Goal: Information Seeking & Learning: Learn about a topic

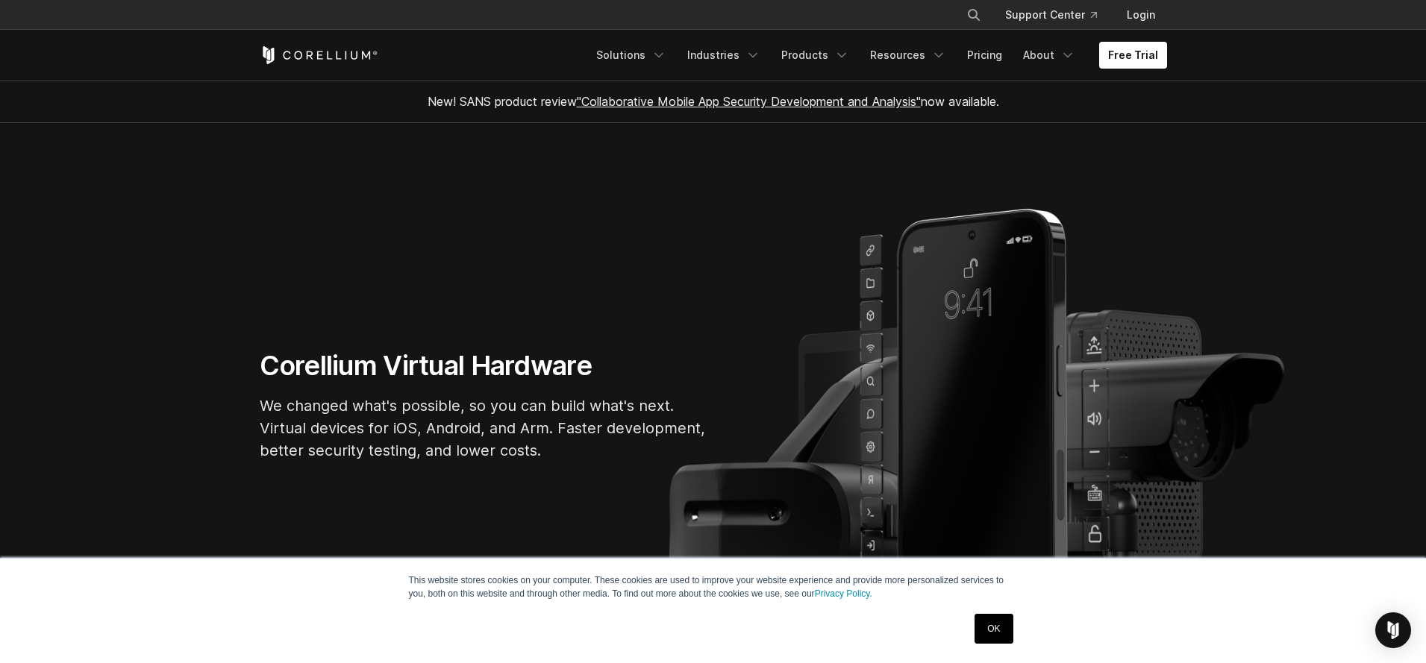
click at [994, 622] on link "OK" at bounding box center [994, 629] width 38 height 30
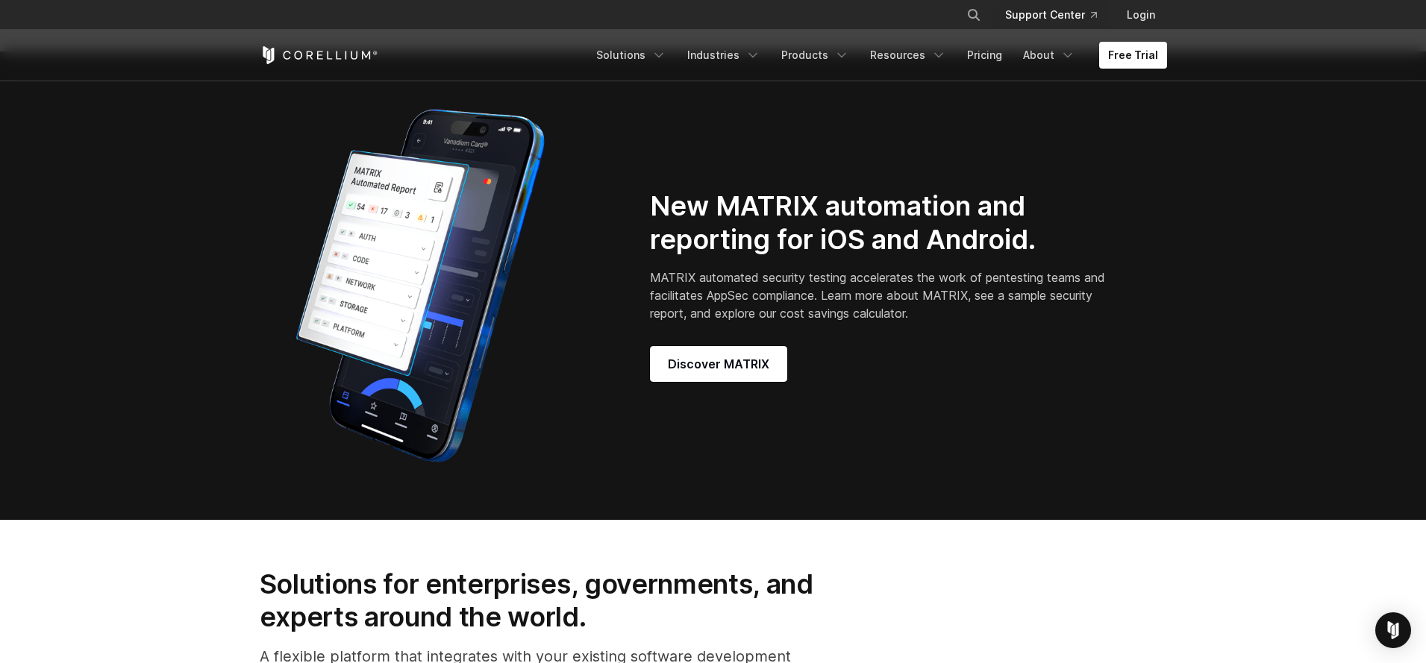
scroll to position [1277, 0]
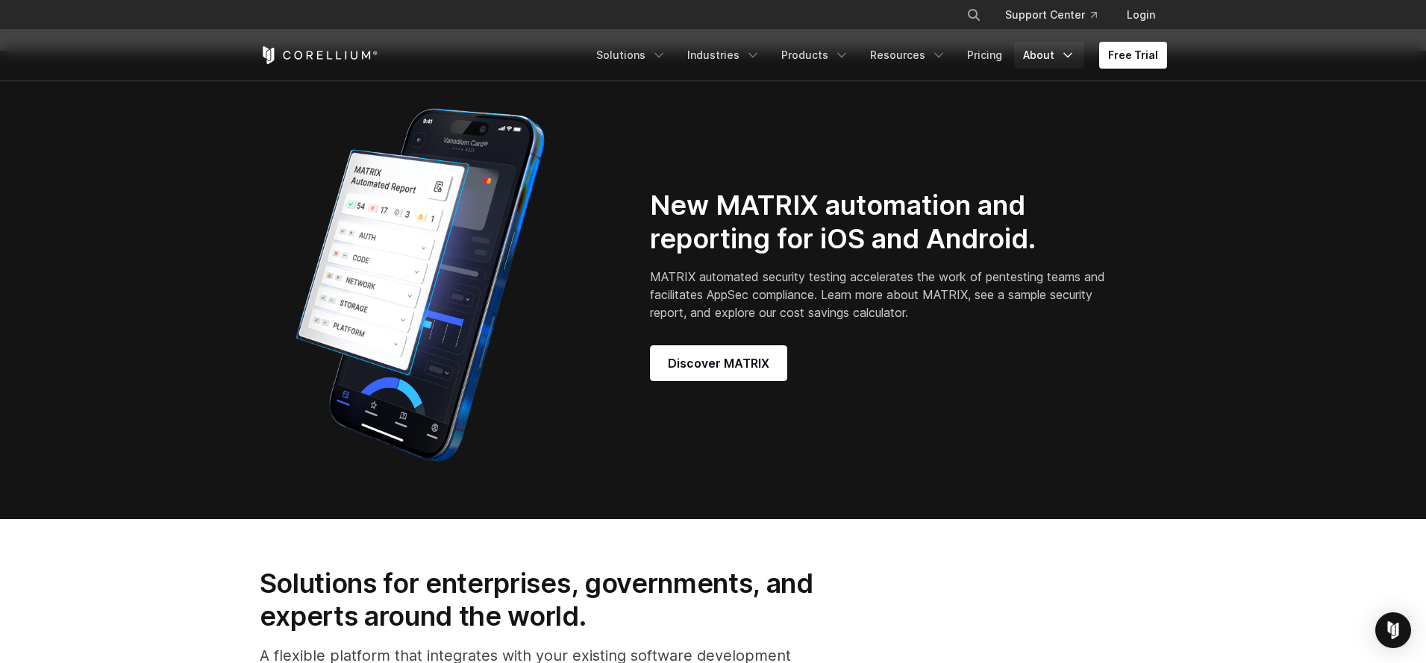
click at [1047, 59] on link "About" at bounding box center [1049, 55] width 70 height 27
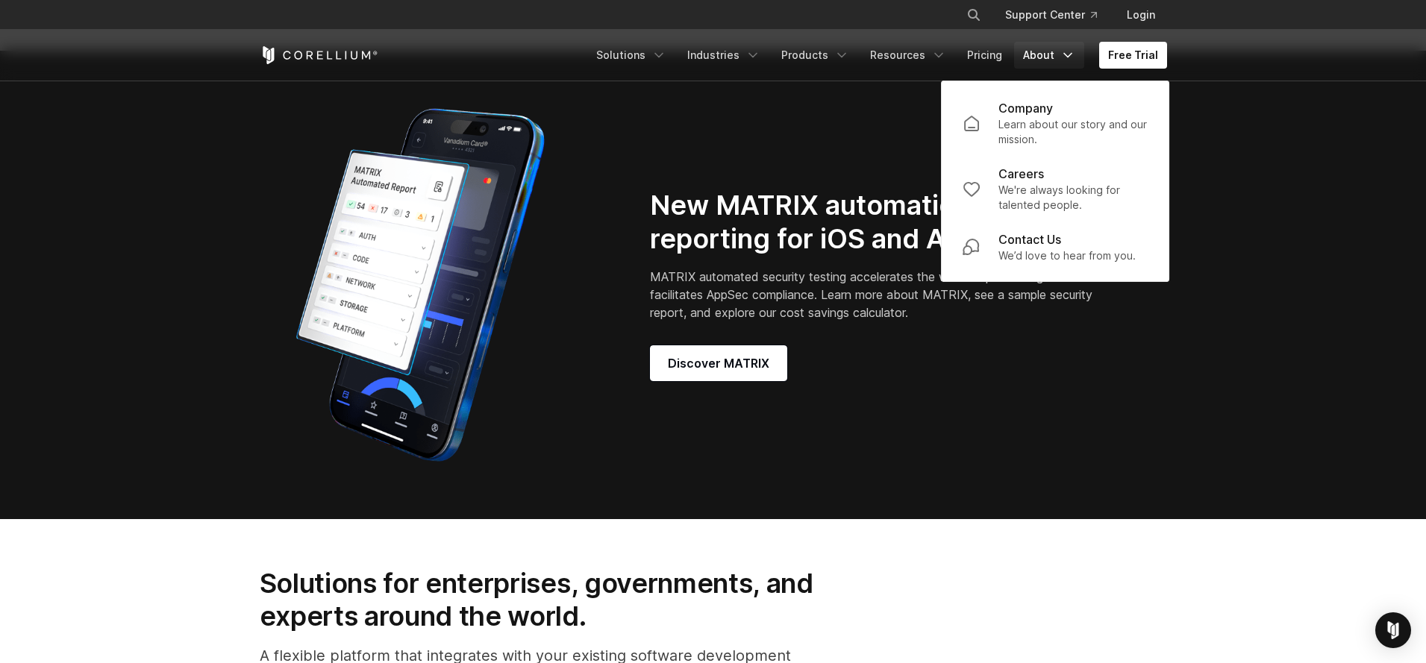
click at [917, 74] on div "Free Trial Solutions IoT" at bounding box center [714, 55] width 908 height 51
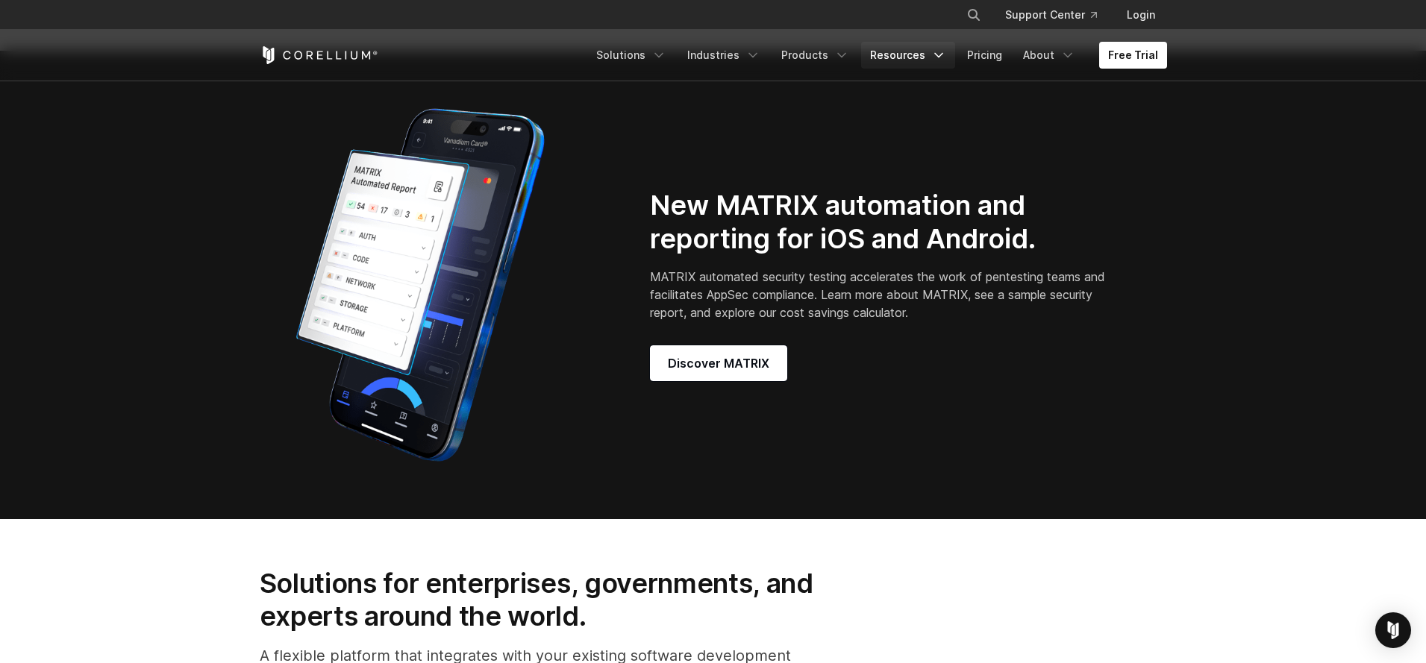
click at [917, 63] on link "Resources" at bounding box center [908, 55] width 94 height 27
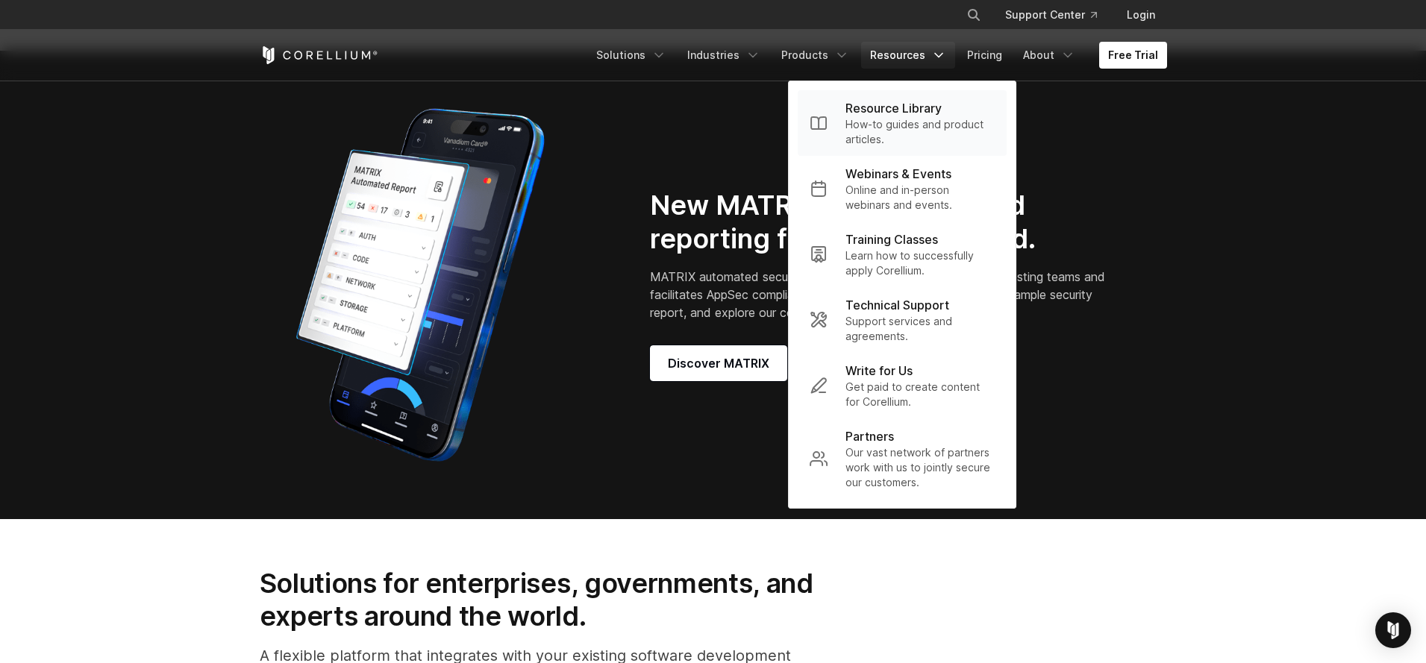
click at [987, 128] on p "How-to guides and product articles." at bounding box center [920, 132] width 149 height 30
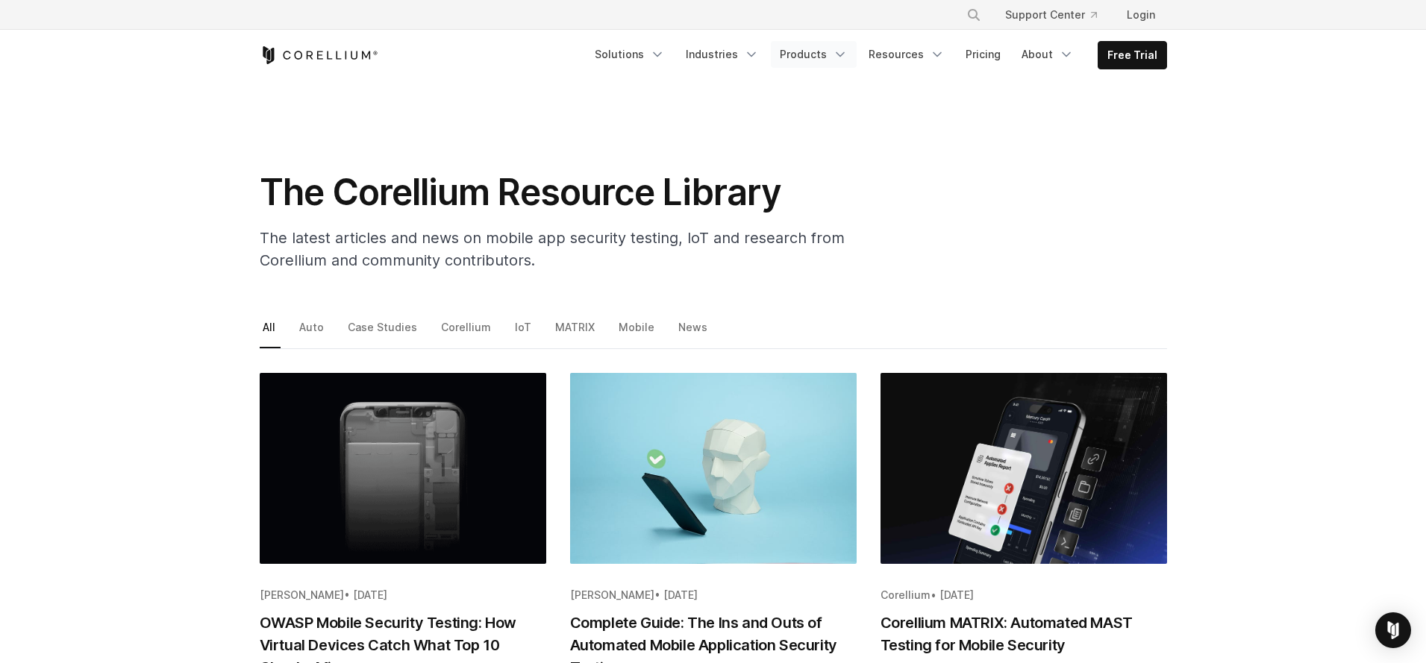
click at [834, 52] on link "Products" at bounding box center [814, 54] width 86 height 27
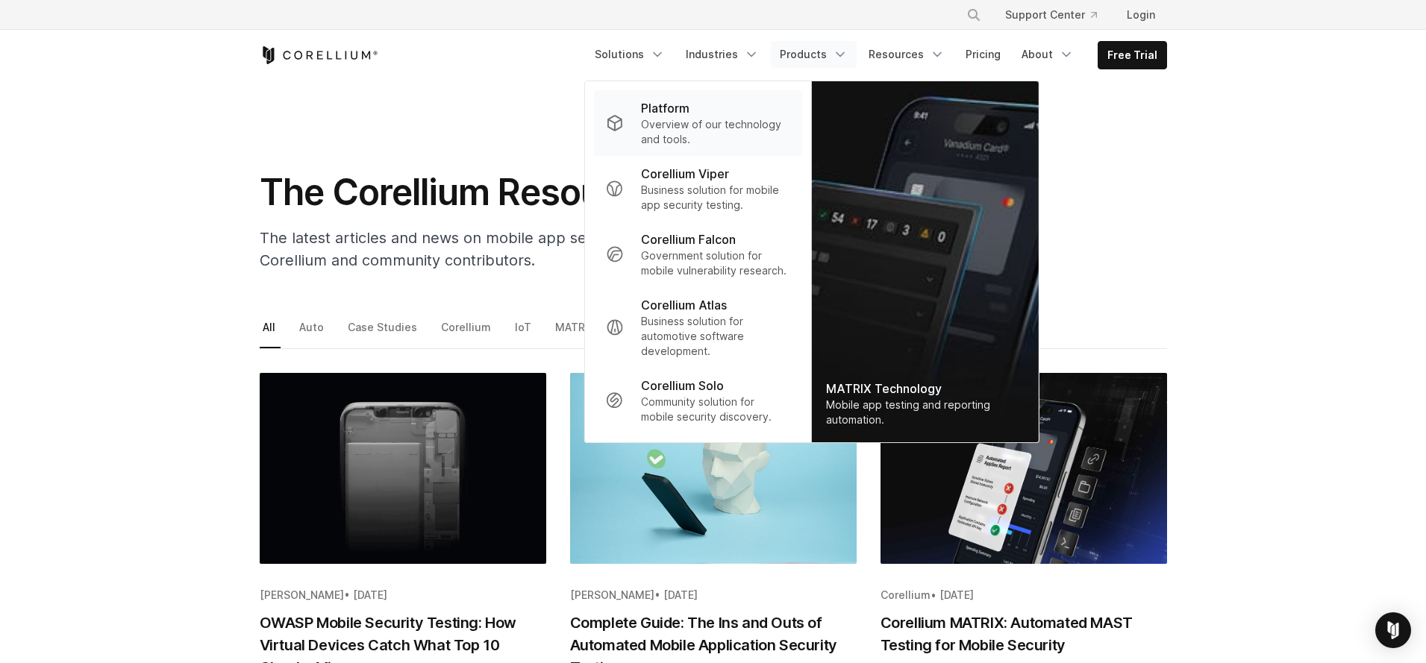
click at [705, 116] on div "Platform" at bounding box center [715, 108] width 149 height 18
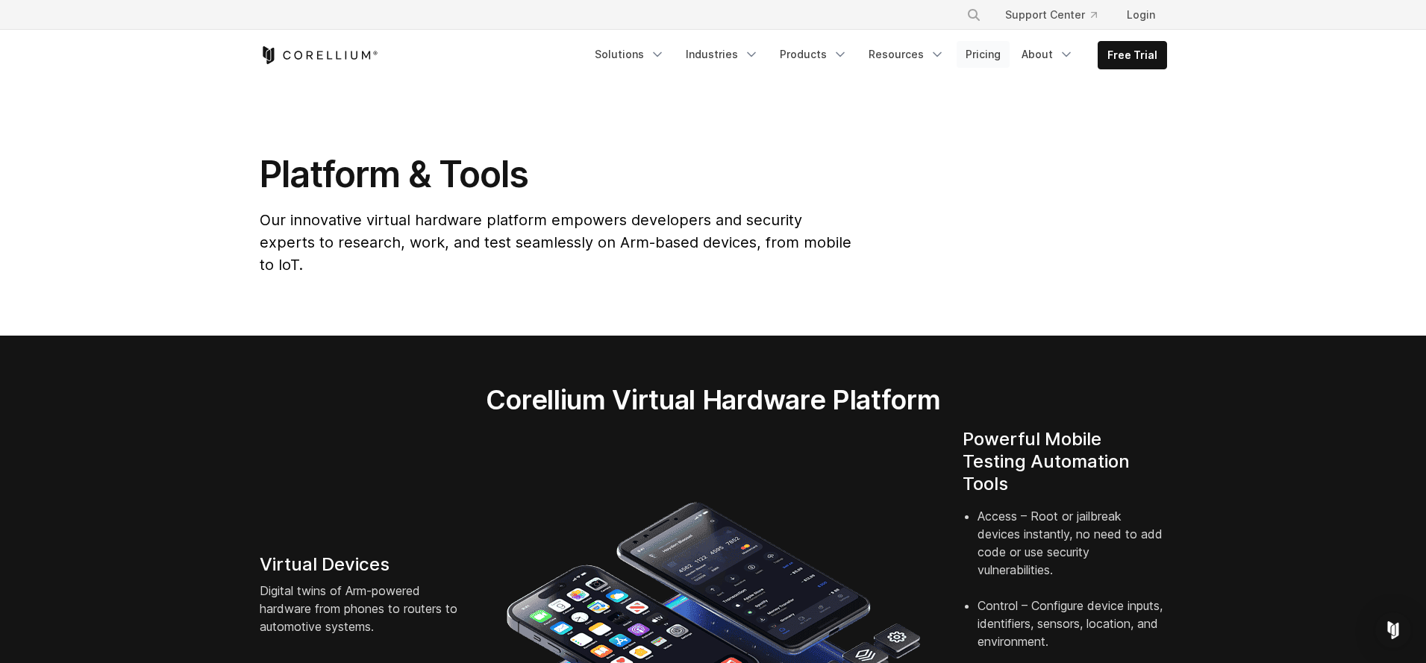
click at [985, 59] on link "Pricing" at bounding box center [983, 54] width 53 height 27
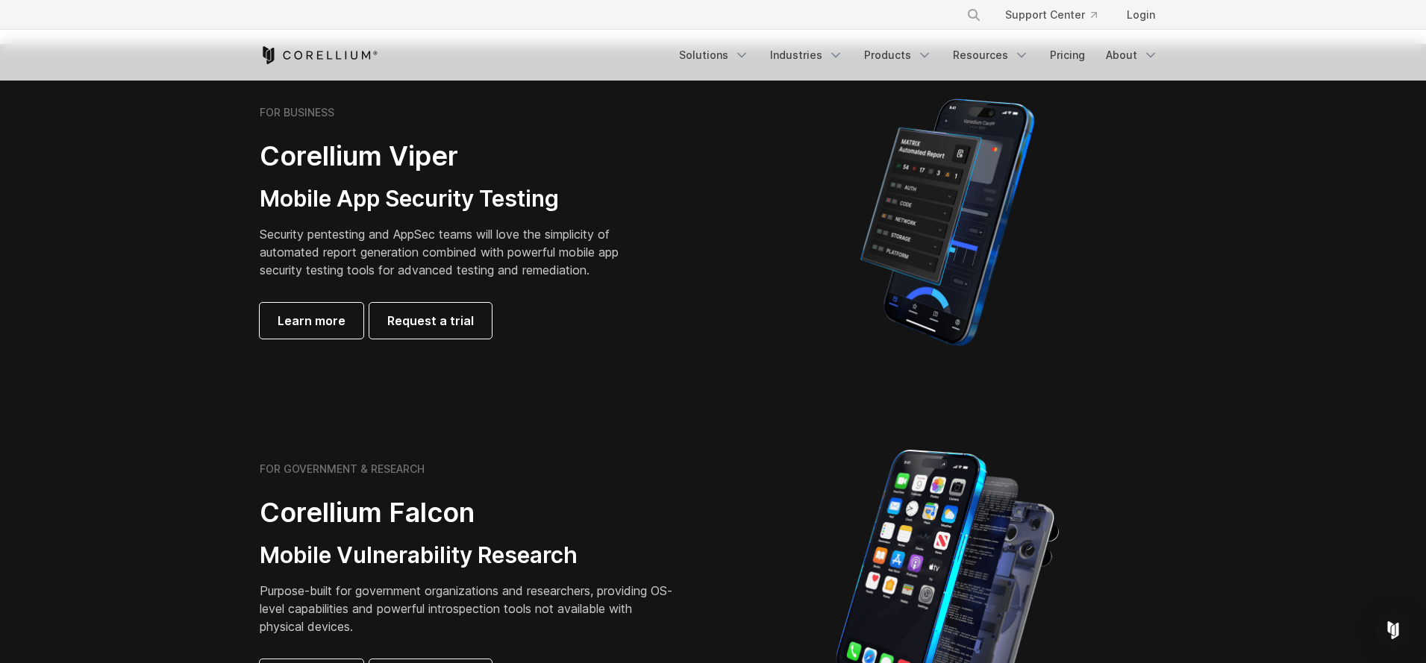
scroll to position [340, 0]
click at [275, 346] on div "FOR BUSINESS Corellium Viper Mobile App Security Testing Security pentesting an…" at bounding box center [713, 223] width 937 height 261
click at [290, 320] on span "Learn more" at bounding box center [312, 322] width 68 height 18
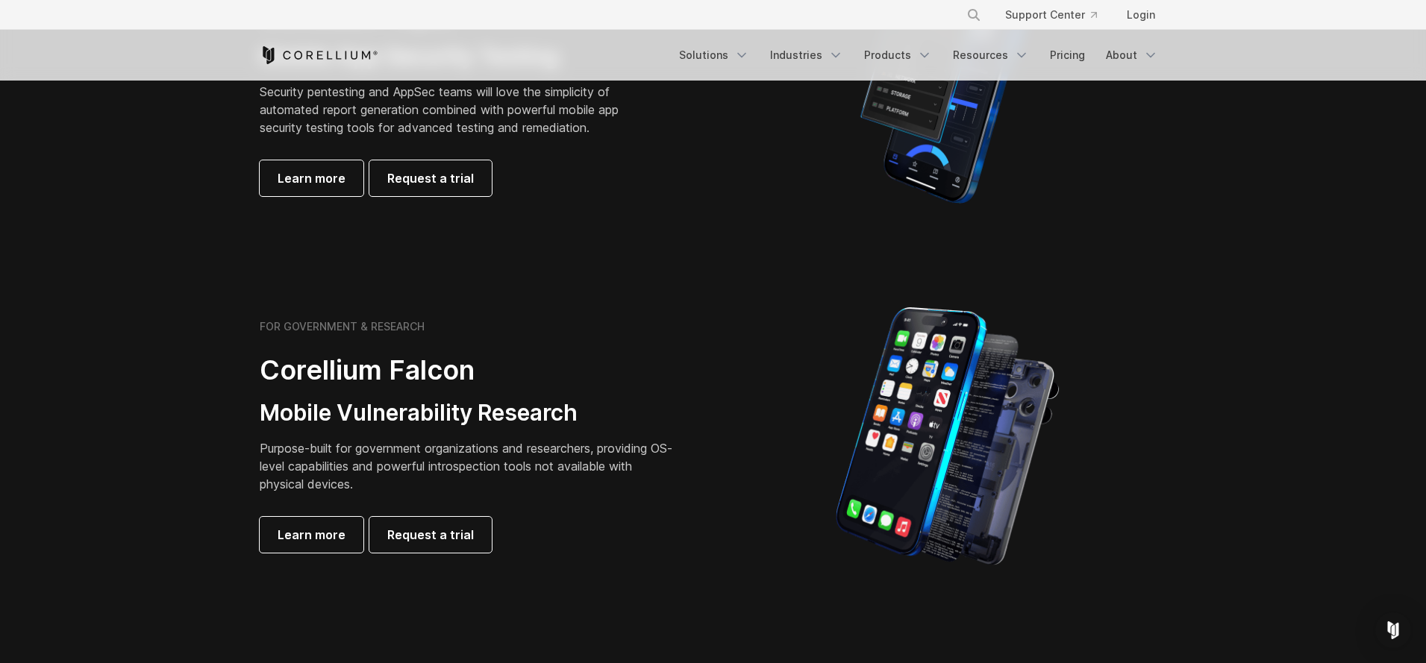
scroll to position [485, 0]
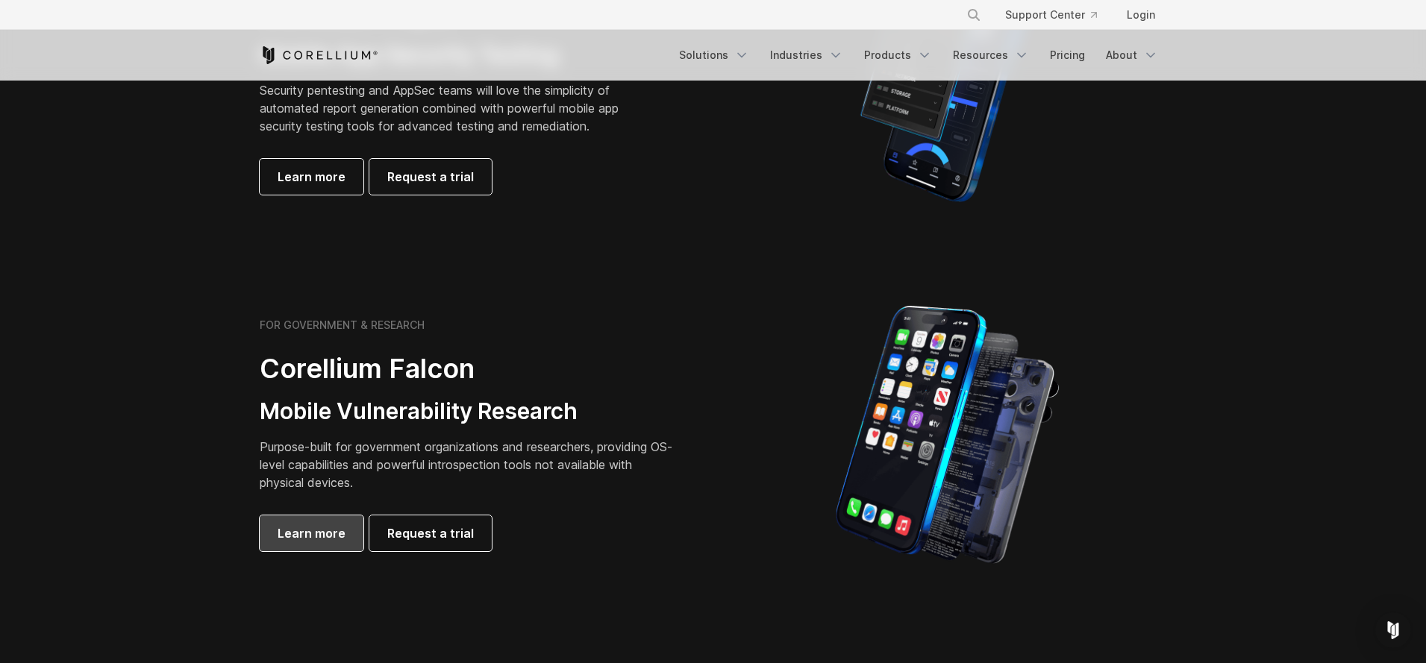
click at [305, 543] on link "Learn more" at bounding box center [312, 534] width 104 height 36
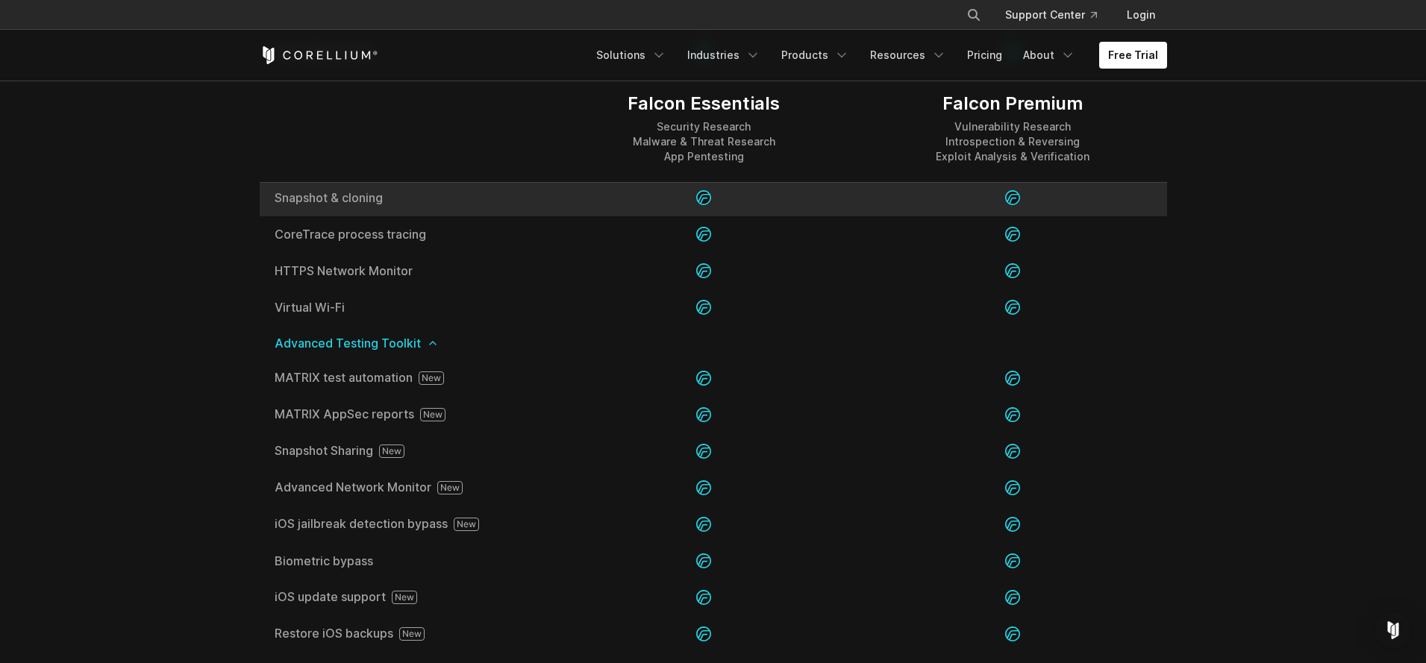
scroll to position [2002, 0]
